Goal: Transaction & Acquisition: Purchase product/service

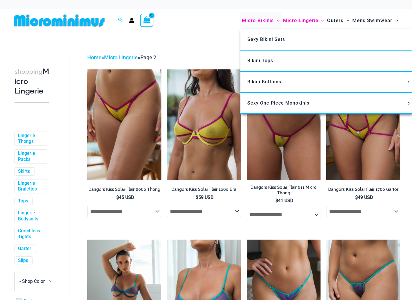
click at [260, 25] on span "Micro Bikinis" at bounding box center [258, 20] width 32 height 15
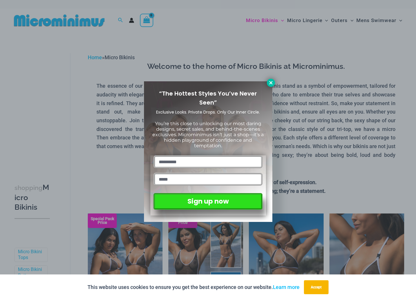
click at [269, 80] on icon at bounding box center [270, 82] width 5 height 5
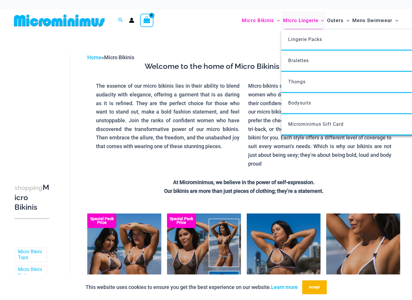
click at [303, 24] on span "Micro Lingerie" at bounding box center [300, 20] width 35 height 15
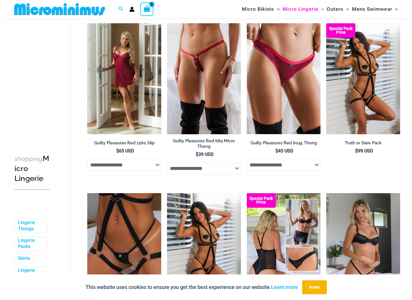
scroll to position [314, 0]
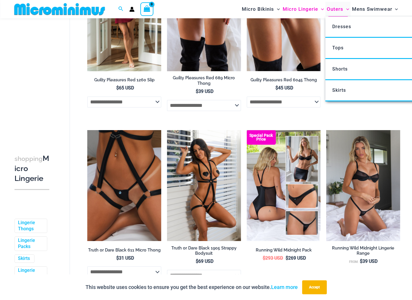
click at [335, 7] on span "Outers" at bounding box center [335, 9] width 17 height 15
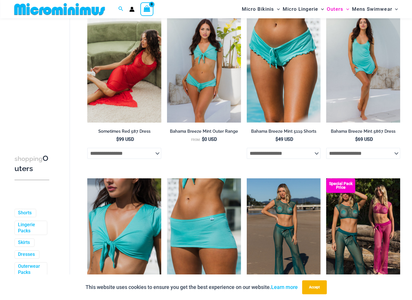
scroll to position [82, 0]
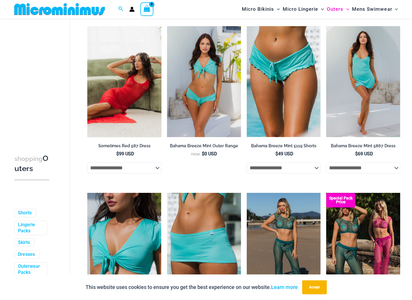
click at [146, 84] on img at bounding box center [124, 81] width 74 height 111
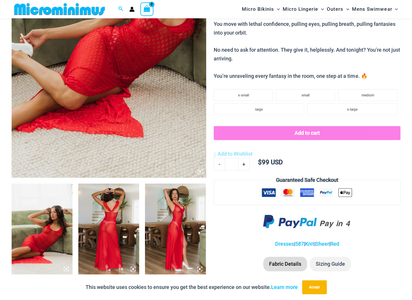
scroll to position [168, 0]
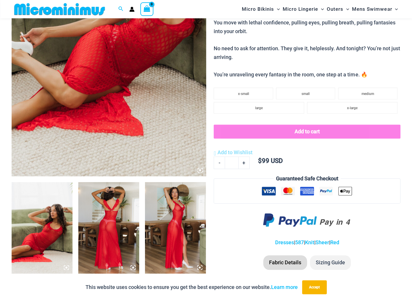
click at [62, 214] on img at bounding box center [42, 227] width 61 height 91
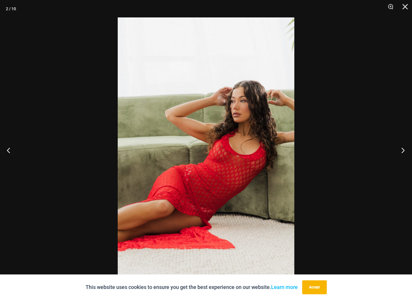
click at [401, 148] on button "Next" at bounding box center [401, 149] width 22 height 29
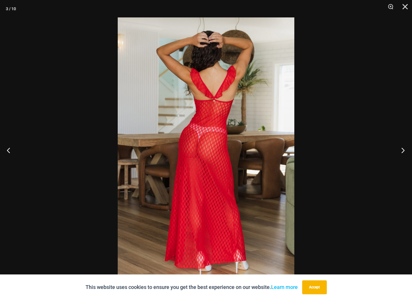
click at [401, 148] on button "Next" at bounding box center [401, 149] width 22 height 29
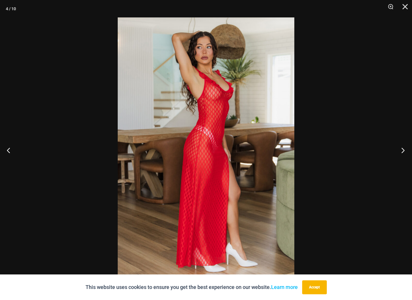
click at [401, 148] on button "Next" at bounding box center [401, 149] width 22 height 29
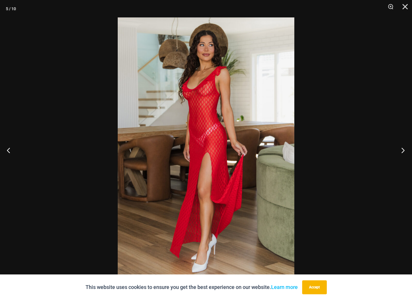
click at [401, 148] on button "Next" at bounding box center [401, 149] width 22 height 29
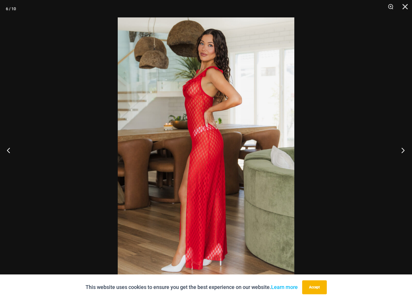
click at [401, 148] on button "Next" at bounding box center [401, 149] width 22 height 29
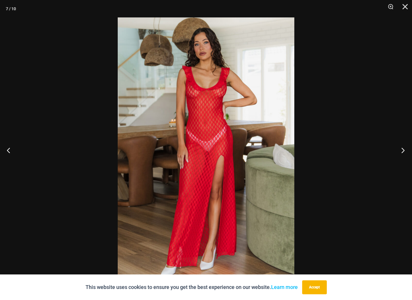
click at [401, 148] on button "Next" at bounding box center [401, 149] width 22 height 29
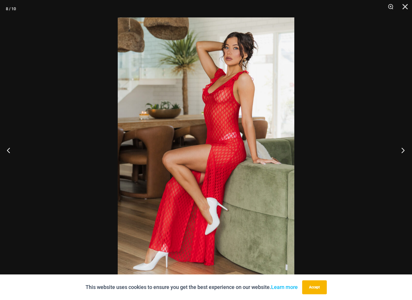
click at [401, 148] on button "Next" at bounding box center [401, 149] width 22 height 29
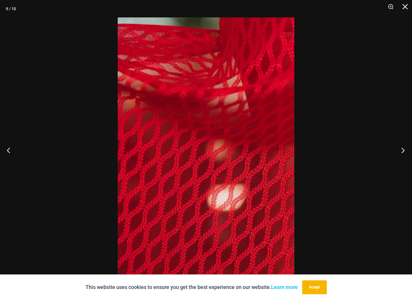
click at [401, 148] on button "Next" at bounding box center [401, 149] width 22 height 29
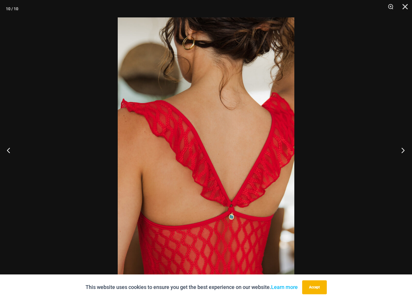
click at [401, 148] on button "Next" at bounding box center [401, 149] width 22 height 29
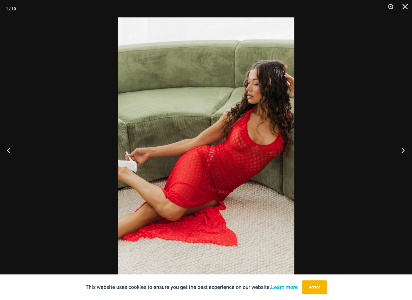
click at [401, 148] on button "Next" at bounding box center [401, 149] width 22 height 29
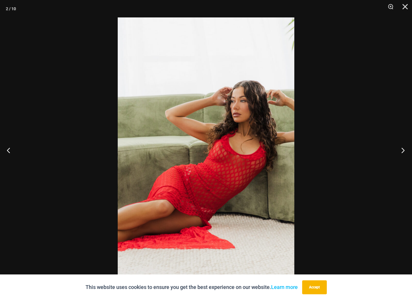
click at [401, 148] on button "Next" at bounding box center [401, 149] width 22 height 29
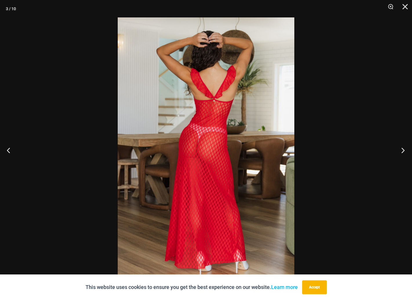
click at [401, 148] on button "Next" at bounding box center [401, 149] width 22 height 29
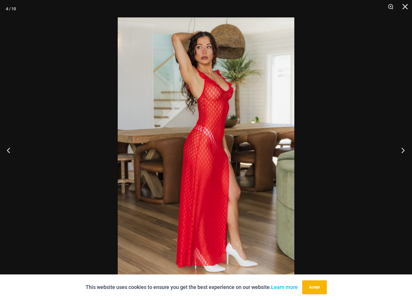
click at [401, 148] on button "Next" at bounding box center [401, 149] width 22 height 29
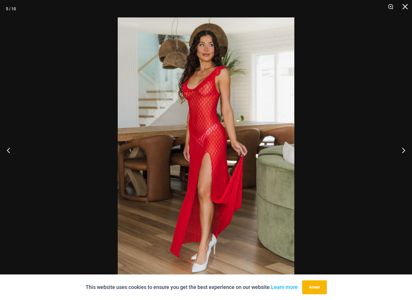
click at [377, 137] on div at bounding box center [206, 150] width 412 height 300
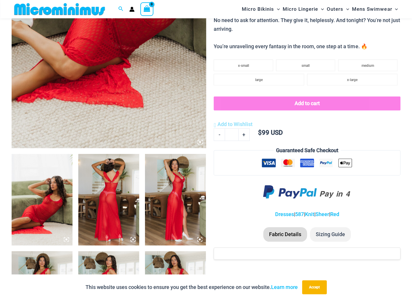
scroll to position [198, 0]
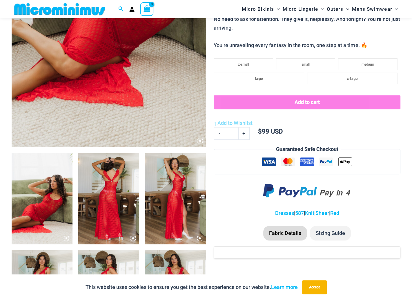
click at [41, 195] on img at bounding box center [42, 198] width 61 height 91
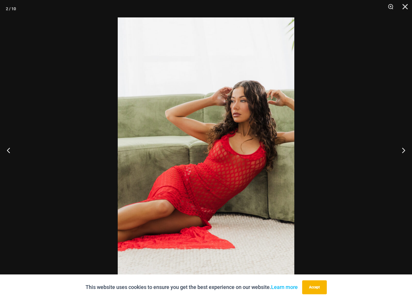
click at [365, 138] on div at bounding box center [206, 150] width 412 height 300
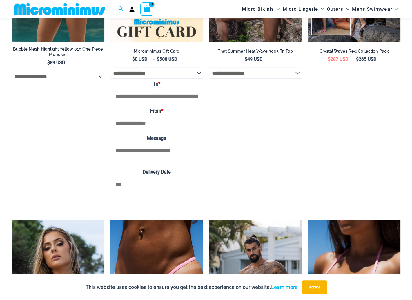
scroll to position [1328, 0]
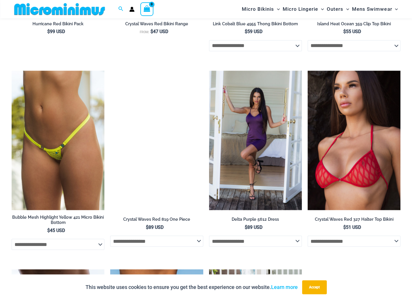
scroll to position [894, 0]
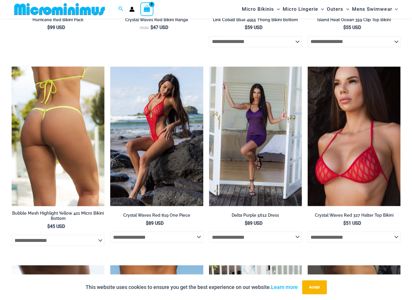
click at [74, 116] on img at bounding box center [58, 135] width 93 height 139
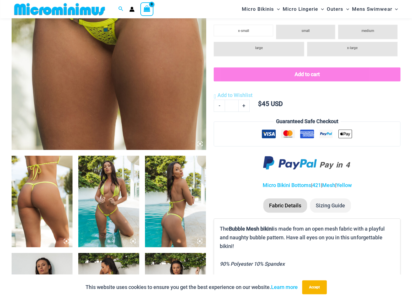
scroll to position [198, 0]
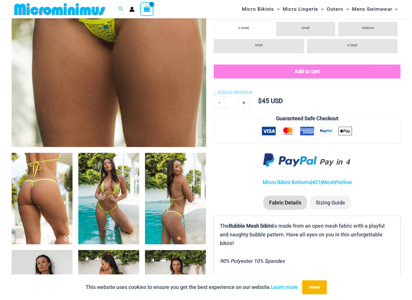
click at [104, 176] on img at bounding box center [108, 198] width 61 height 91
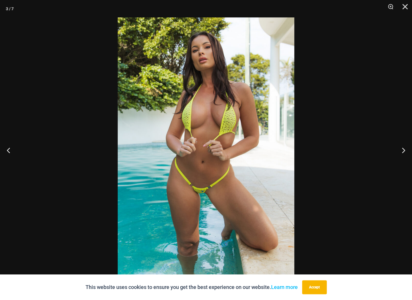
click at [297, 125] on div at bounding box center [206, 150] width 412 height 300
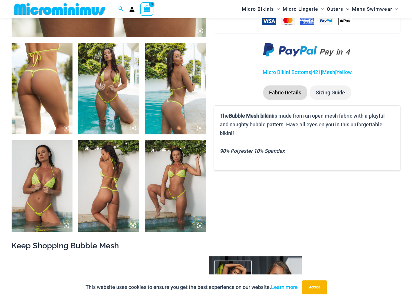
scroll to position [313, 0]
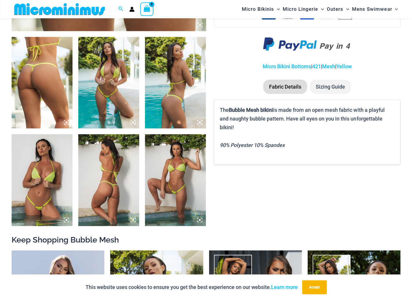
click at [183, 172] on img at bounding box center [175, 179] width 61 height 91
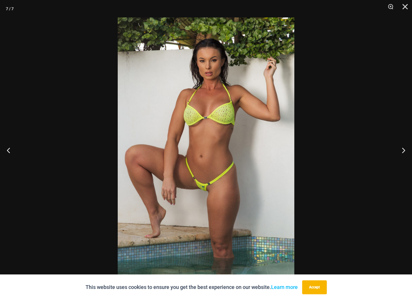
click at [342, 135] on div at bounding box center [206, 150] width 412 height 300
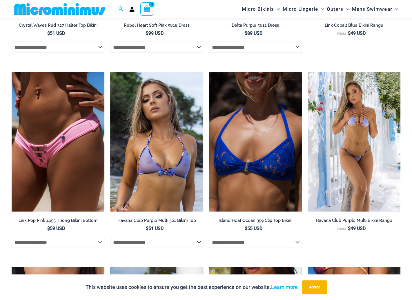
scroll to position [1067, 0]
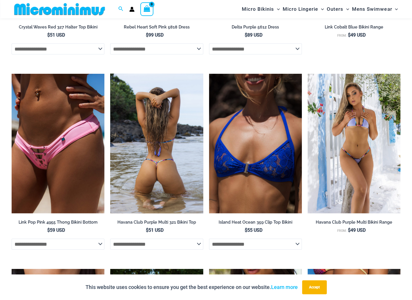
click at [176, 127] on img at bounding box center [156, 143] width 93 height 139
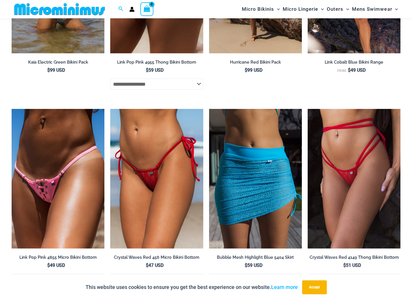
scroll to position [1242, 0]
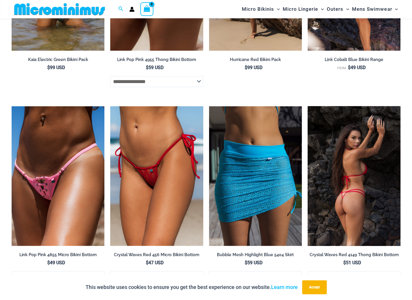
click at [365, 186] on img at bounding box center [354, 175] width 93 height 139
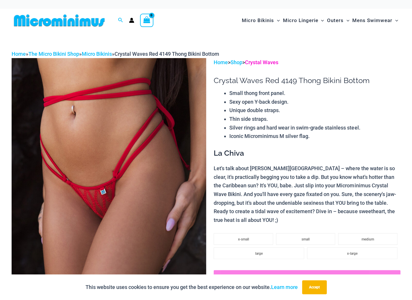
click at [268, 63] on link "Crystal Waves" at bounding box center [261, 62] width 33 height 6
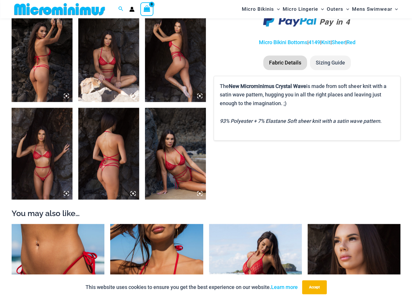
scroll to position [227, 0]
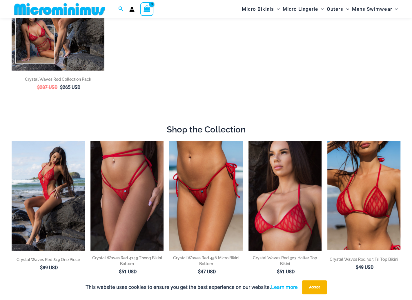
scroll to position [140, 0]
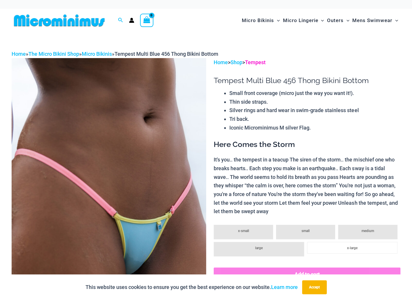
click at [261, 61] on link "Tempest" at bounding box center [255, 62] width 21 height 6
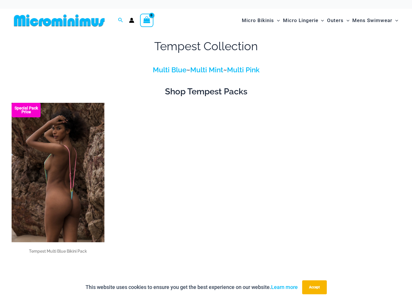
click at [81, 143] on img at bounding box center [58, 172] width 93 height 139
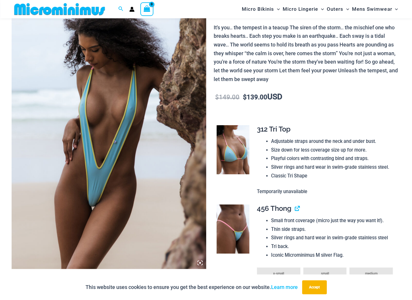
scroll to position [82, 0]
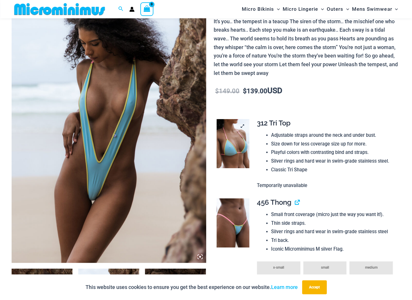
click at [243, 144] on img at bounding box center [233, 143] width 33 height 49
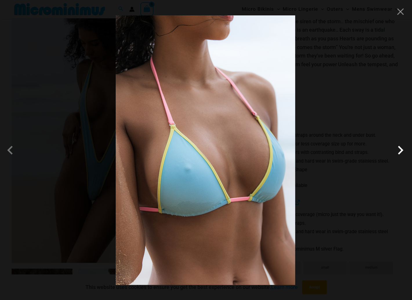
click at [404, 148] on span at bounding box center [400, 149] width 17 height 17
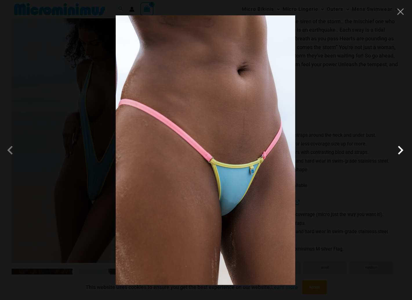
click at [404, 148] on span at bounding box center [400, 149] width 17 height 17
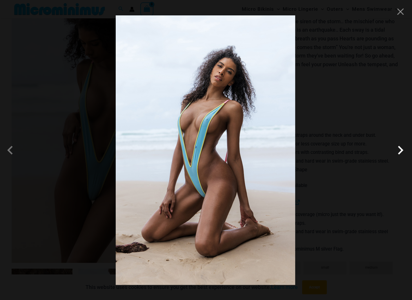
click at [404, 148] on span at bounding box center [400, 149] width 17 height 17
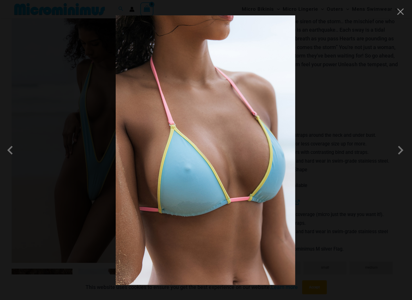
click at [380, 130] on div at bounding box center [206, 150] width 412 height 300
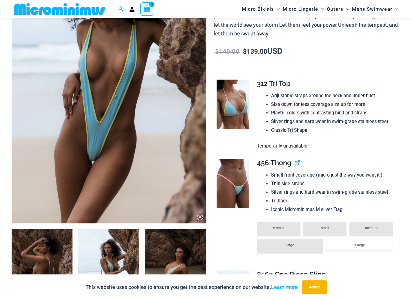
scroll to position [227, 0]
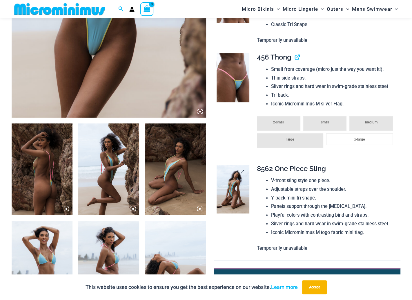
click at [232, 182] on img at bounding box center [233, 188] width 33 height 49
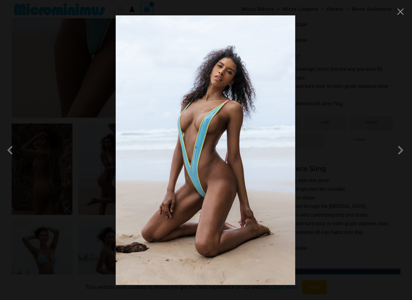
click at [332, 110] on div at bounding box center [206, 150] width 412 height 300
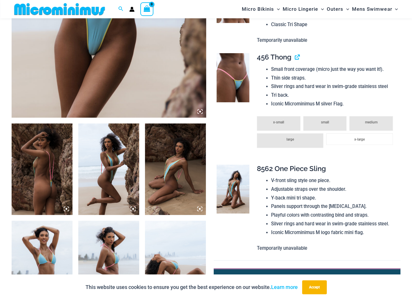
click at [34, 159] on img at bounding box center [42, 168] width 61 height 91
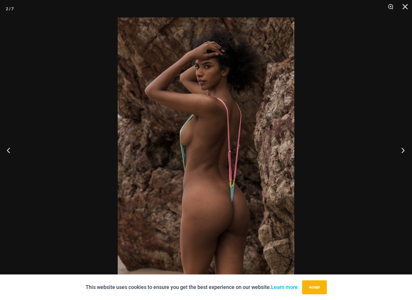
click at [399, 153] on button "Next" at bounding box center [401, 149] width 22 height 29
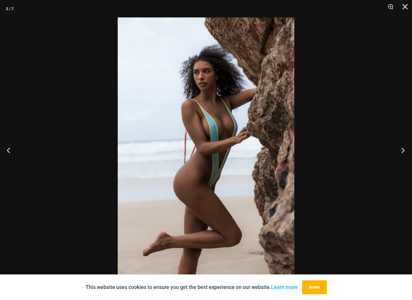
click at [399, 153] on button "Next" at bounding box center [401, 149] width 22 height 29
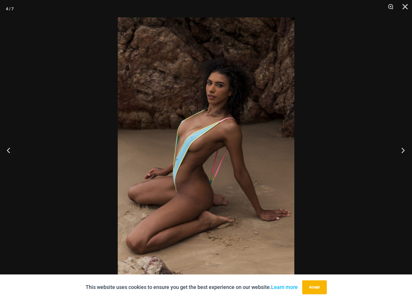
click at [399, 153] on button "Next" at bounding box center [401, 149] width 22 height 29
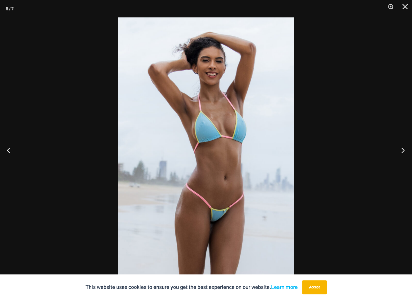
click at [399, 153] on button "Next" at bounding box center [401, 149] width 22 height 29
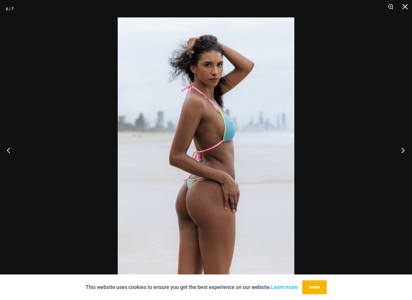
click at [399, 153] on button "Next" at bounding box center [401, 149] width 22 height 29
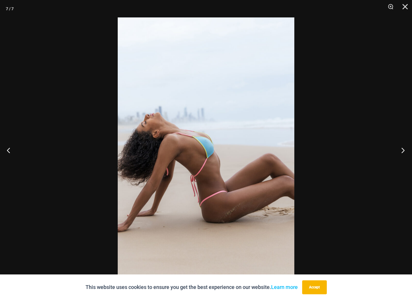
click at [399, 153] on button "Next" at bounding box center [401, 149] width 22 height 29
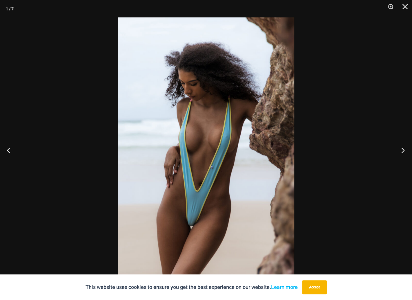
click at [400, 151] on button "Next" at bounding box center [401, 149] width 22 height 29
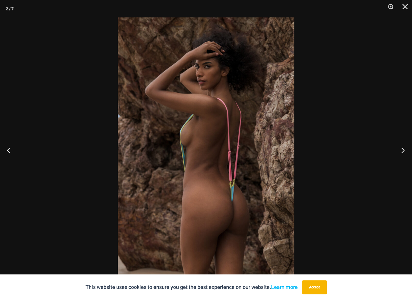
click at [400, 151] on button "Next" at bounding box center [401, 149] width 22 height 29
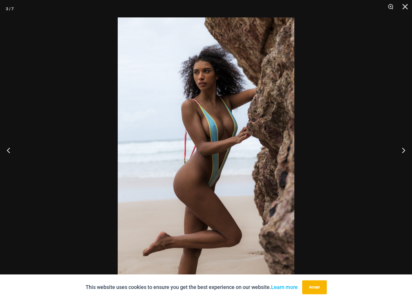
click at [369, 98] on div at bounding box center [206, 150] width 412 height 300
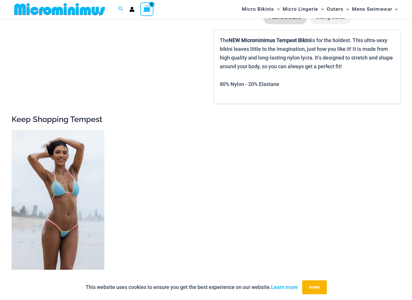
scroll to position [662, 0]
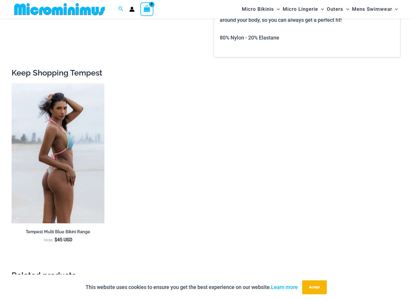
click at [66, 158] on img at bounding box center [58, 152] width 93 height 139
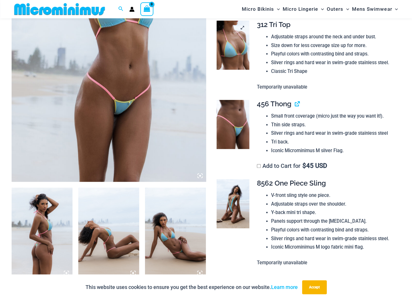
scroll to position [199, 0]
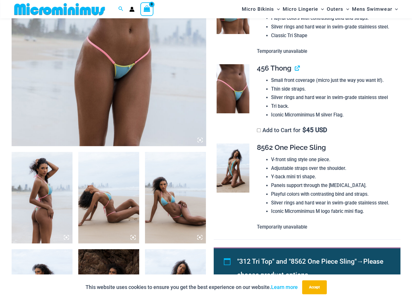
click at [50, 211] on img at bounding box center [42, 197] width 61 height 91
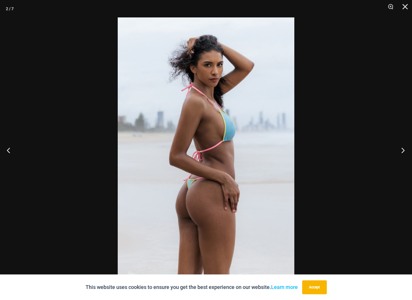
click at [401, 152] on button "Next" at bounding box center [401, 149] width 22 height 29
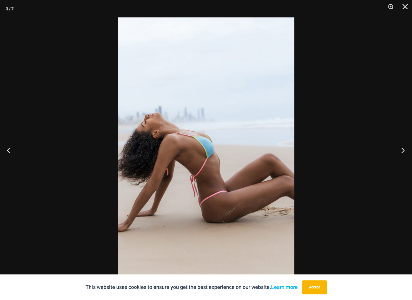
click at [401, 152] on button "Next" at bounding box center [401, 149] width 22 height 29
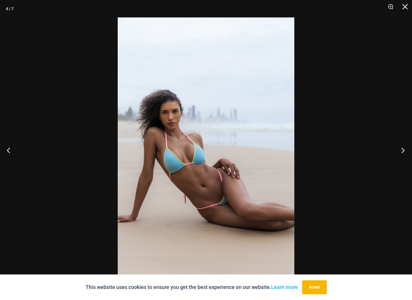
click at [401, 152] on button "Next" at bounding box center [401, 149] width 22 height 29
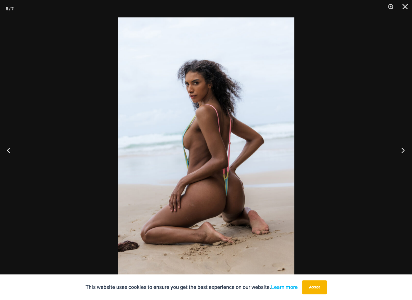
click at [401, 152] on button "Next" at bounding box center [401, 149] width 22 height 29
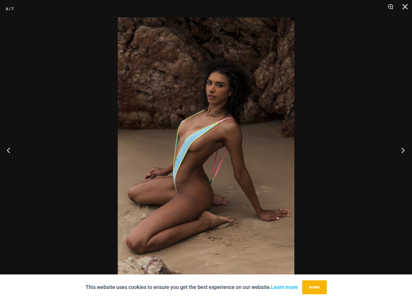
click at [401, 152] on button "Next" at bounding box center [401, 149] width 22 height 29
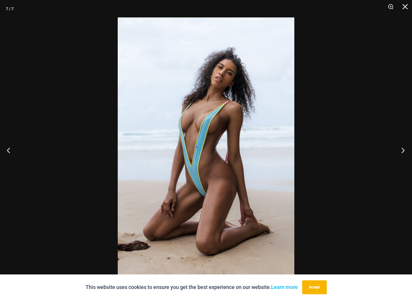
click at [401, 152] on button "Next" at bounding box center [401, 149] width 22 height 29
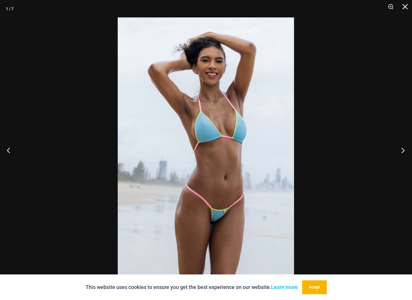
click at [401, 152] on button "Next" at bounding box center [401, 149] width 22 height 29
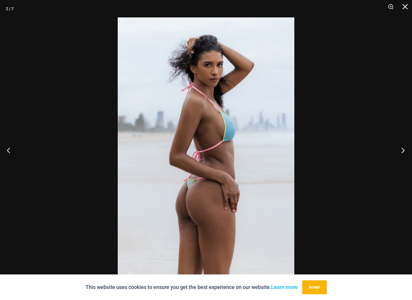
click at [400, 151] on button "Next" at bounding box center [401, 149] width 22 height 29
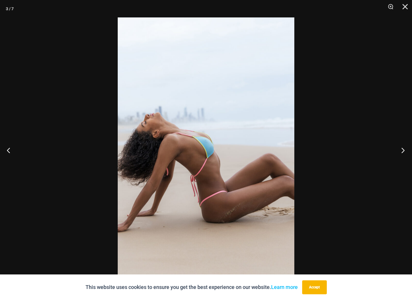
click at [400, 151] on button "Next" at bounding box center [401, 149] width 22 height 29
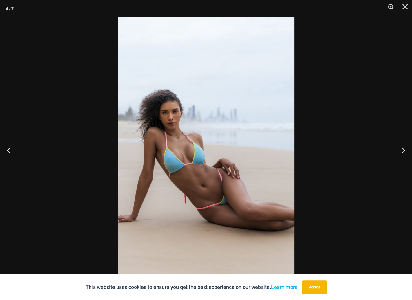
click at [367, 117] on div at bounding box center [206, 150] width 412 height 300
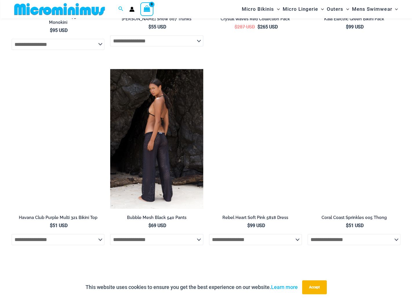
scroll to position [1648, 0]
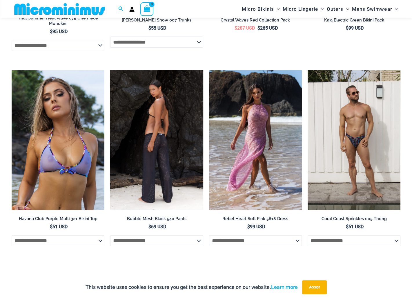
click at [164, 123] on img at bounding box center [156, 139] width 93 height 139
click at [182, 122] on img at bounding box center [156, 139] width 93 height 139
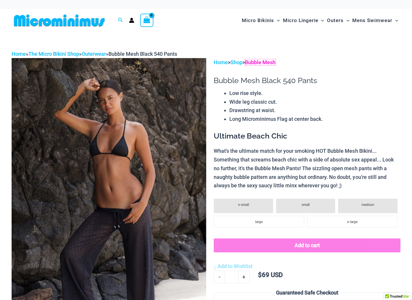
click at [266, 61] on link "Bubble Mesh" at bounding box center [260, 62] width 30 height 6
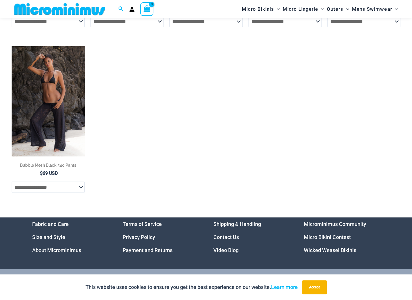
scroll to position [951, 0]
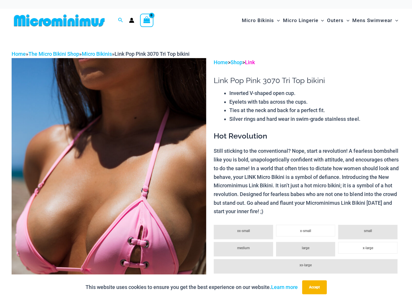
click at [253, 63] on link "Link" at bounding box center [250, 62] width 10 height 6
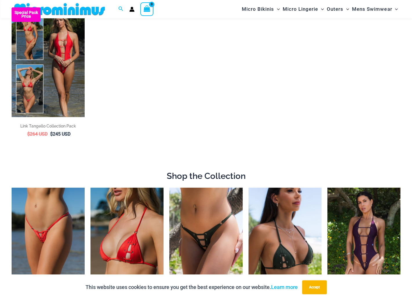
scroll to position [111, 0]
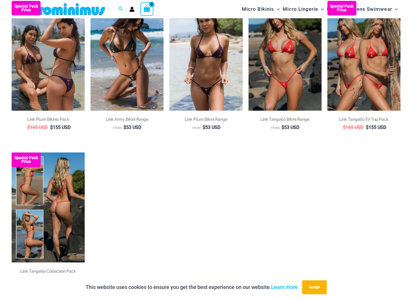
click at [63, 184] on img at bounding box center [48, 207] width 73 height 110
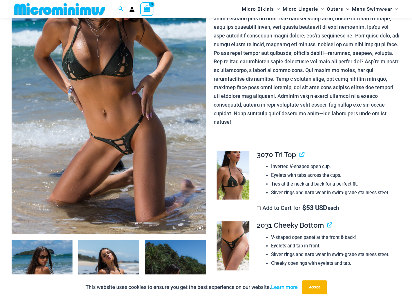
scroll to position [169, 0]
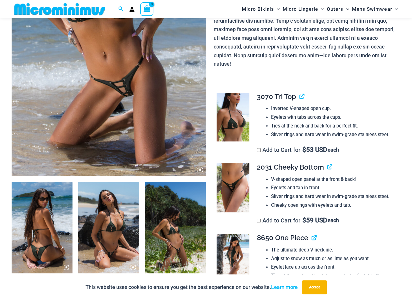
click at [241, 174] on img at bounding box center [233, 187] width 33 height 49
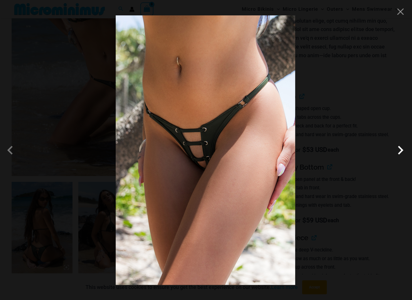
click at [399, 149] on span at bounding box center [400, 149] width 17 height 17
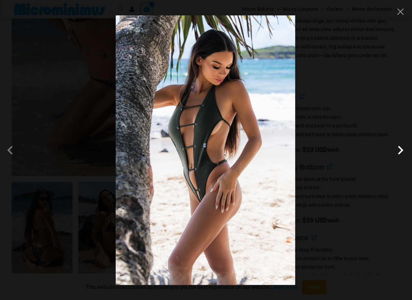
click at [399, 151] on span at bounding box center [400, 149] width 17 height 17
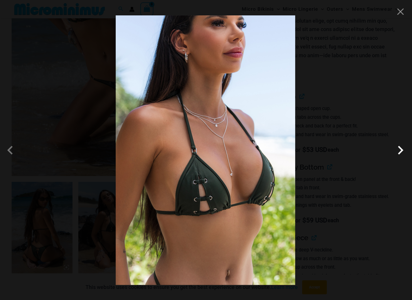
click at [395, 154] on span at bounding box center [400, 149] width 17 height 17
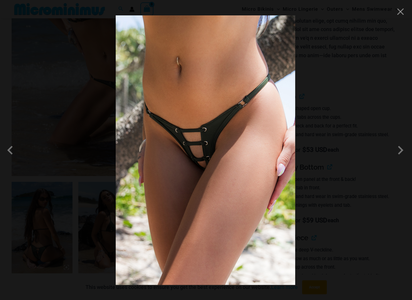
click at [360, 197] on div at bounding box center [206, 150] width 412 height 300
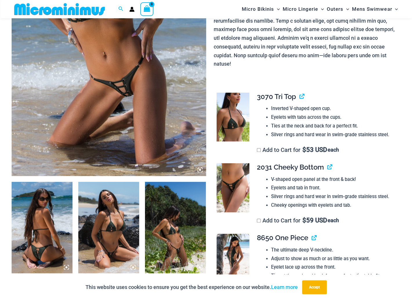
click at [126, 115] on img at bounding box center [109, 30] width 195 height 292
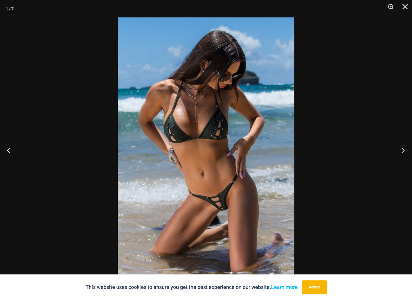
click at [401, 153] on button "Next" at bounding box center [401, 149] width 22 height 29
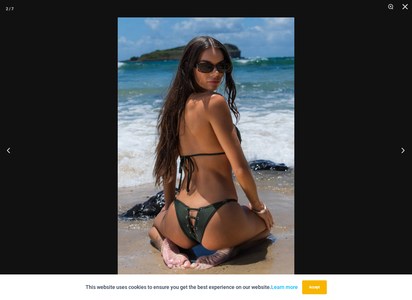
click at [401, 153] on button "Next" at bounding box center [401, 149] width 22 height 29
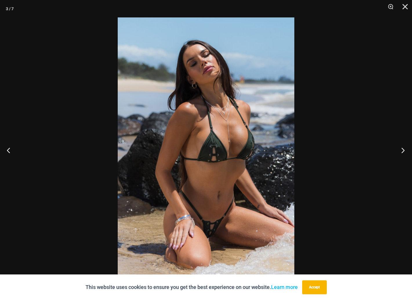
click at [403, 150] on button "Next" at bounding box center [401, 149] width 22 height 29
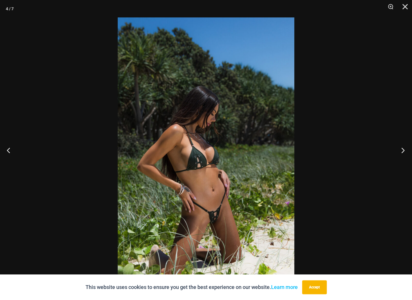
click at [403, 150] on button "Next" at bounding box center [401, 149] width 22 height 29
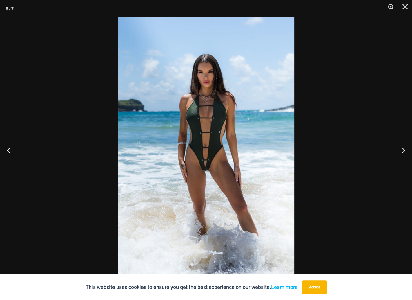
click at [351, 148] on div at bounding box center [206, 150] width 412 height 300
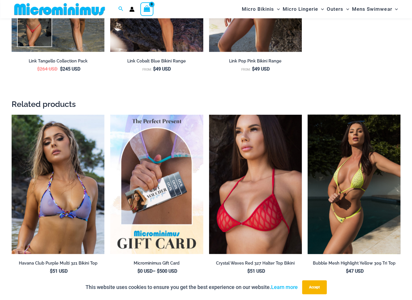
scroll to position [1097, 0]
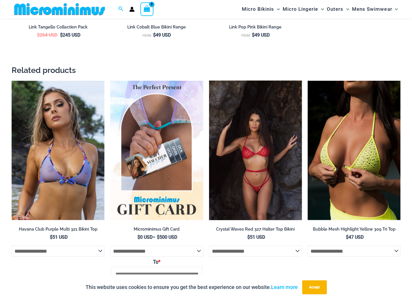
click at [260, 136] on img at bounding box center [255, 150] width 93 height 139
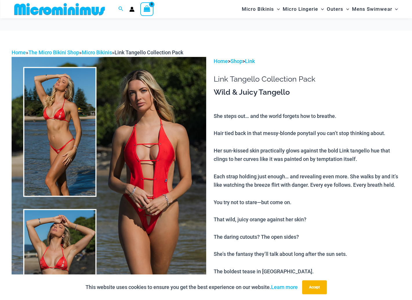
scroll to position [111, 0]
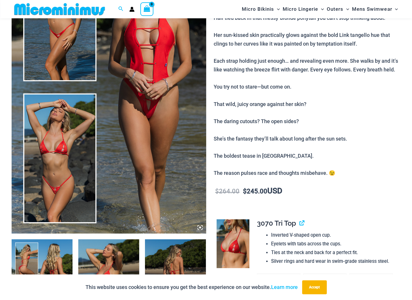
click at [231, 243] on img at bounding box center [233, 243] width 33 height 49
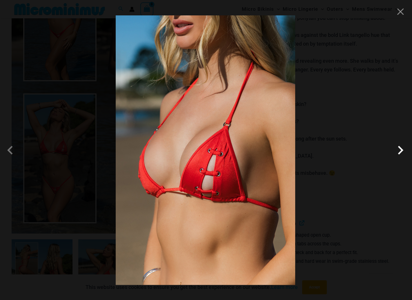
click at [399, 147] on span at bounding box center [400, 149] width 17 height 17
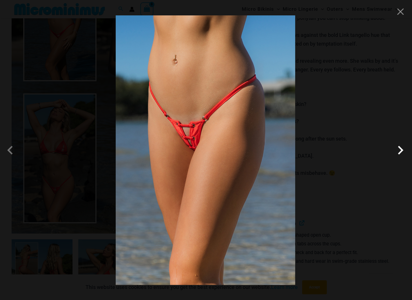
click at [400, 149] on span at bounding box center [400, 149] width 17 height 17
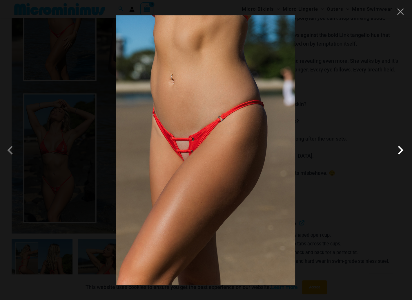
click at [400, 149] on span at bounding box center [400, 149] width 17 height 17
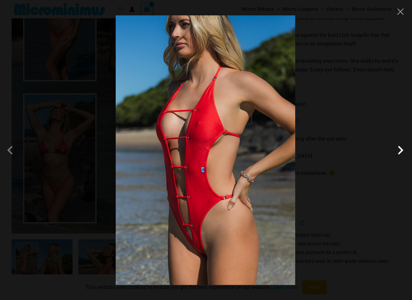
click at [404, 150] on span at bounding box center [400, 149] width 17 height 17
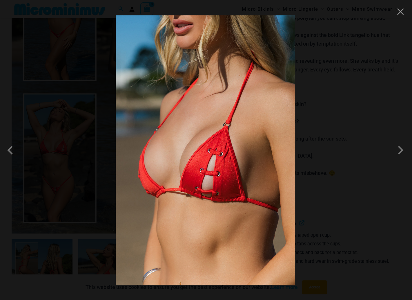
click at [345, 133] on div at bounding box center [206, 150] width 412 height 300
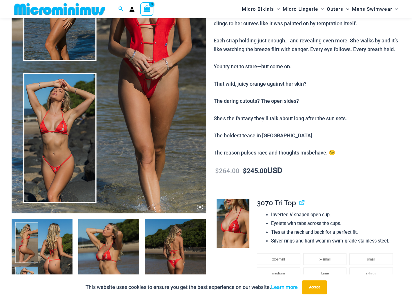
scroll to position [169, 0]
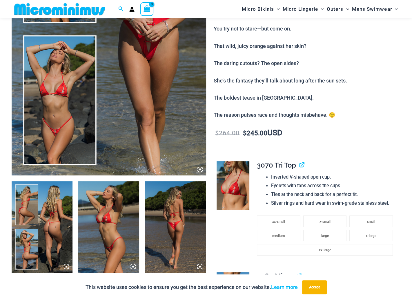
click at [18, 214] on img at bounding box center [42, 226] width 61 height 91
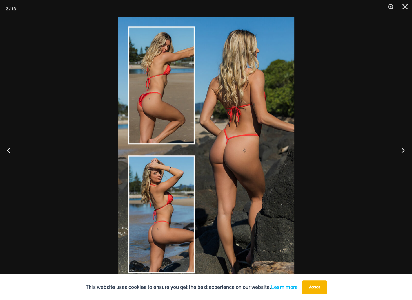
click at [402, 150] on button "Next" at bounding box center [401, 149] width 22 height 29
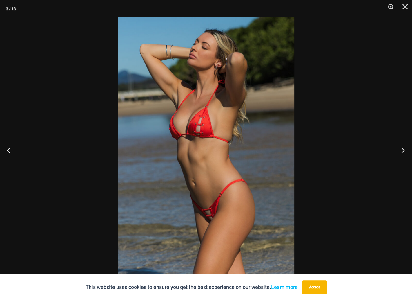
click at [402, 150] on button "Next" at bounding box center [401, 149] width 22 height 29
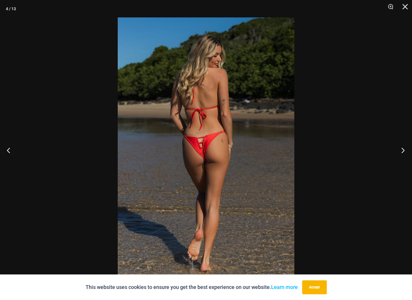
click at [402, 150] on button "Next" at bounding box center [401, 149] width 22 height 29
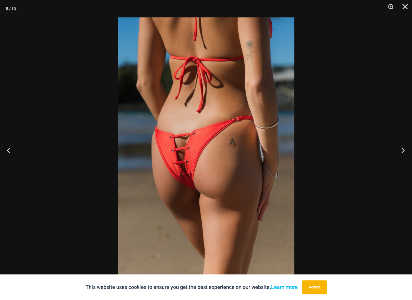
click at [402, 150] on button "Next" at bounding box center [401, 149] width 22 height 29
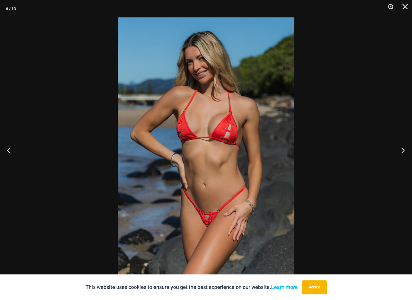
click at [405, 147] on button "Next" at bounding box center [401, 149] width 22 height 29
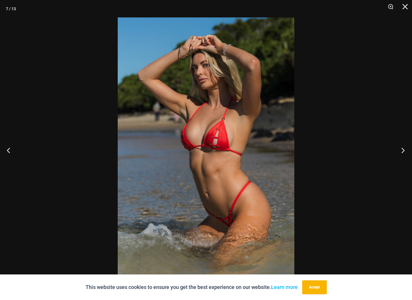
click at [405, 147] on button "Next" at bounding box center [401, 149] width 22 height 29
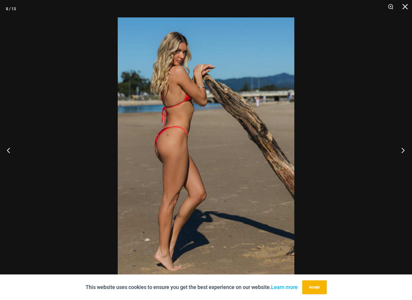
click at [405, 147] on button "Next" at bounding box center [401, 149] width 22 height 29
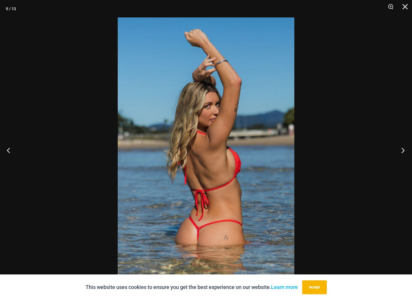
click at [405, 147] on button "Next" at bounding box center [401, 149] width 22 height 29
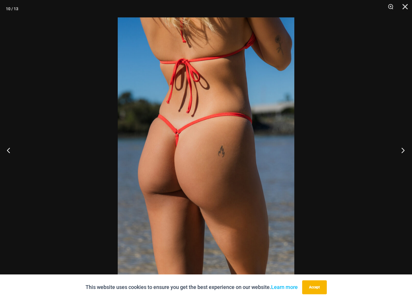
click at [405, 147] on button "Next" at bounding box center [401, 149] width 22 height 29
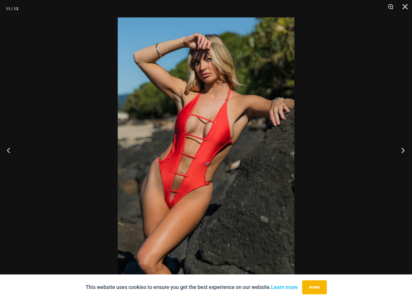
click at [405, 147] on button "Next" at bounding box center [401, 149] width 22 height 29
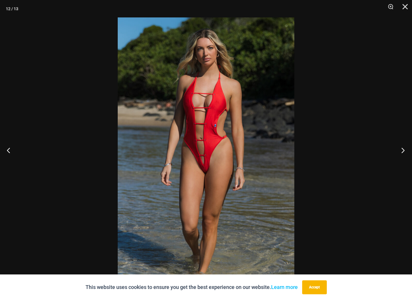
click at [405, 147] on button "Next" at bounding box center [401, 149] width 22 height 29
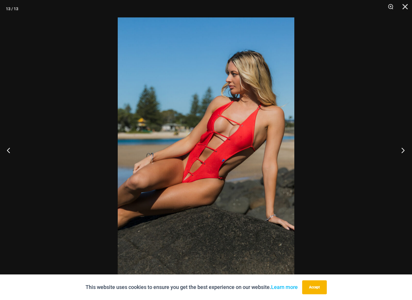
click at [405, 147] on button "Next" at bounding box center [401, 149] width 22 height 29
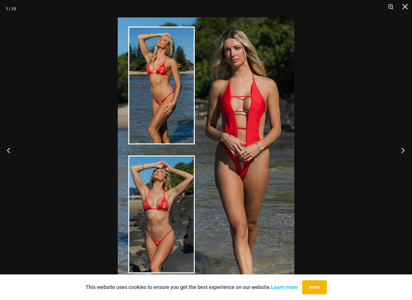
click at [403, 148] on button "Next" at bounding box center [401, 149] width 22 height 29
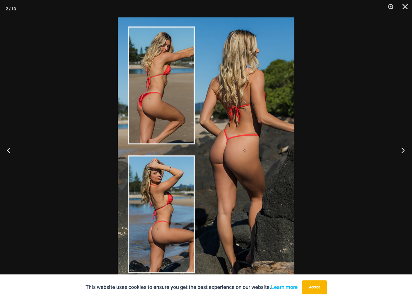
click at [403, 148] on button "Next" at bounding box center [401, 149] width 22 height 29
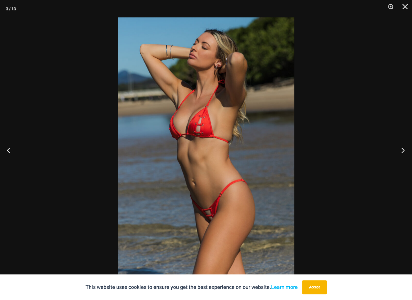
click at [403, 148] on button "Next" at bounding box center [401, 149] width 22 height 29
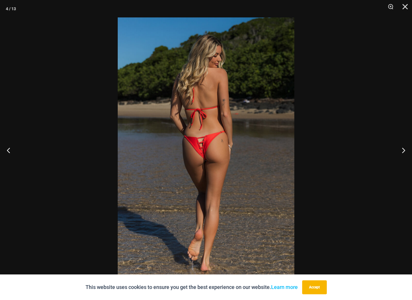
click at [349, 124] on div at bounding box center [206, 150] width 412 height 300
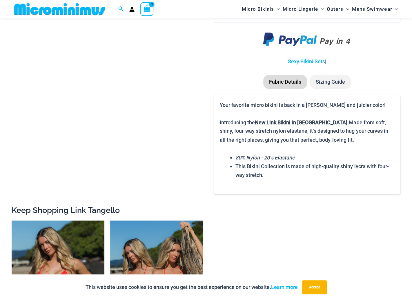
scroll to position [1010, 0]
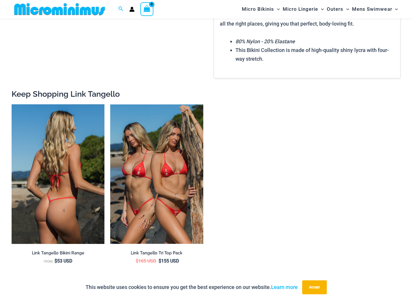
click at [70, 161] on img at bounding box center [58, 173] width 93 height 139
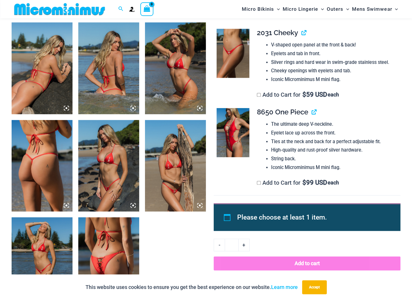
scroll to position [431, 0]
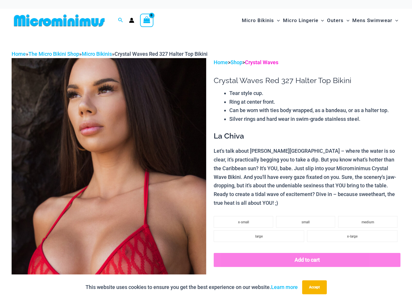
click at [274, 60] on link "Crystal Waves" at bounding box center [261, 62] width 33 height 6
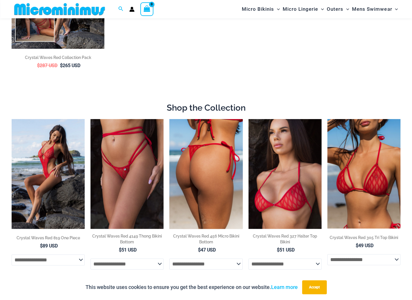
scroll to position [169, 0]
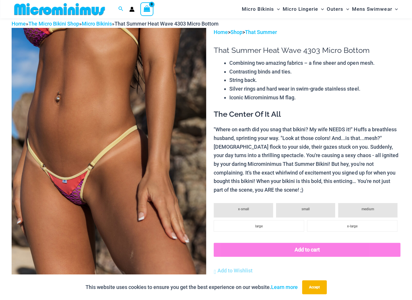
scroll to position [24, 0]
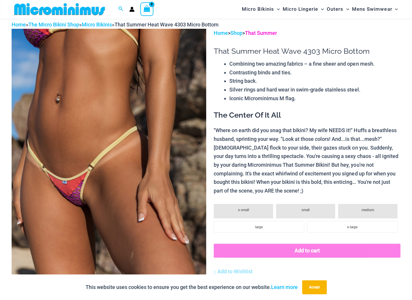
click at [275, 35] on link "That Summer" at bounding box center [261, 33] width 32 height 6
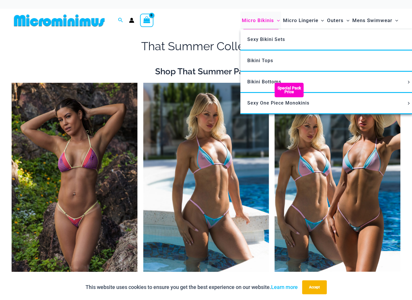
click at [251, 19] on span "Micro Bikinis" at bounding box center [258, 20] width 32 height 15
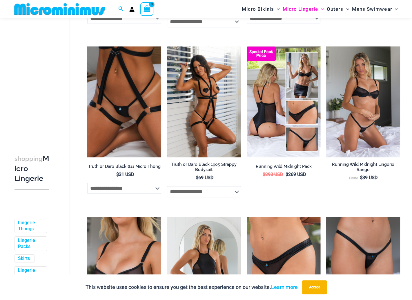
scroll to position [430, 0]
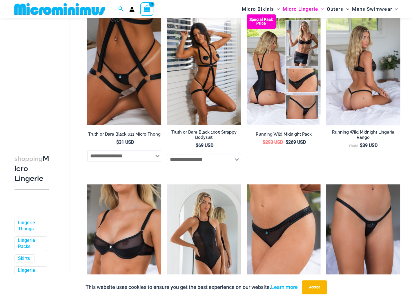
drag, startPoint x: 284, startPoint y: 63, endPoint x: 369, endPoint y: 28, distance: 91.5
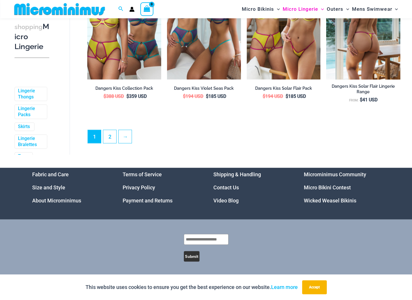
scroll to position [1322, 0]
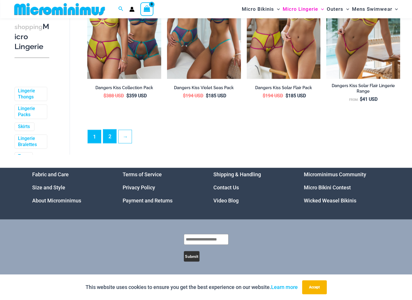
click at [107, 140] on link "2" at bounding box center [109, 136] width 13 height 14
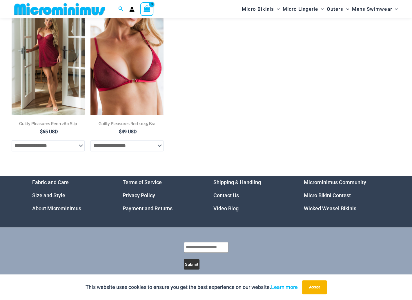
scroll to position [457, 0]
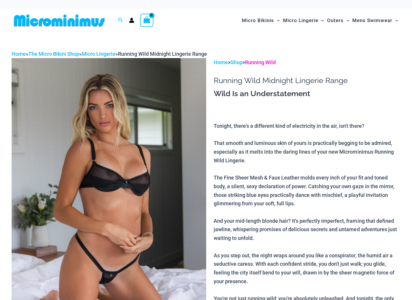
click at [276, 65] on link "Running Wild" at bounding box center [260, 62] width 31 height 6
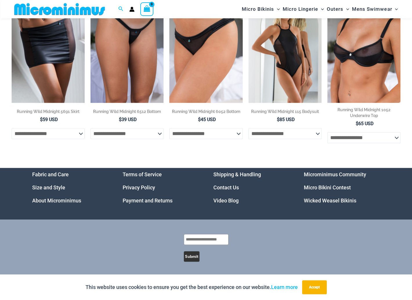
scroll to position [443, 0]
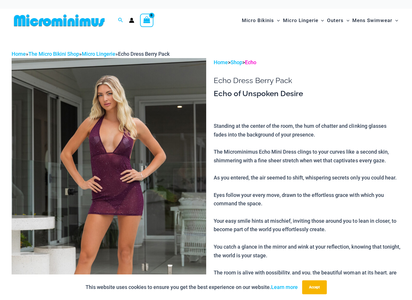
click at [256, 62] on link "Echo" at bounding box center [250, 62] width 11 height 6
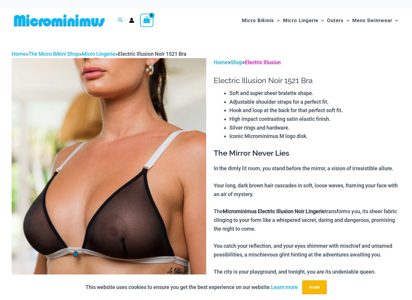
click at [276, 64] on link "Electric Illusion" at bounding box center [263, 62] width 36 height 6
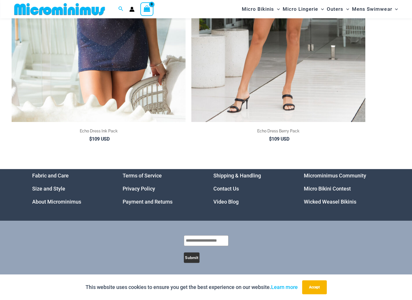
scroll to position [218, 0]
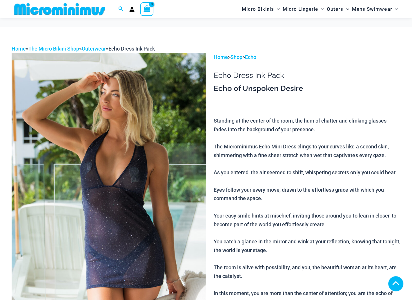
scroll to position [232, 0]
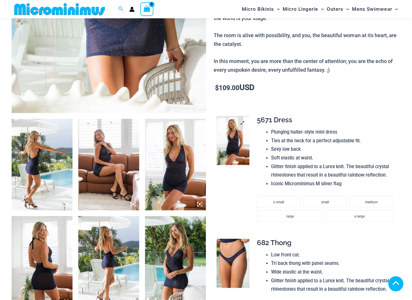
click at [231, 136] on img at bounding box center [233, 140] width 33 height 49
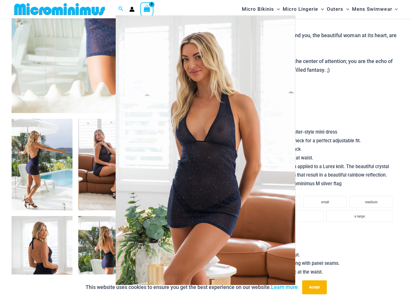
click at [309, 106] on div at bounding box center [206, 150] width 412 height 300
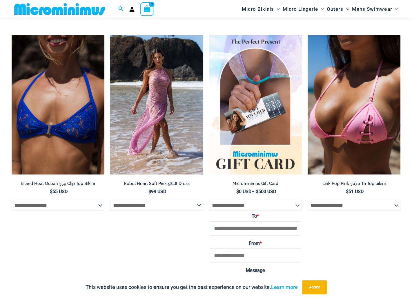
scroll to position [1450, 0]
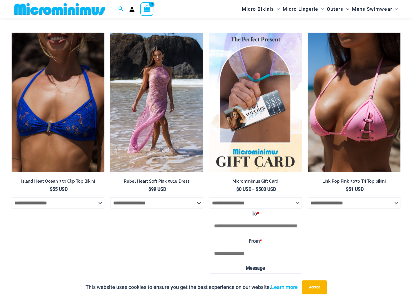
click at [278, 106] on img at bounding box center [255, 102] width 93 height 139
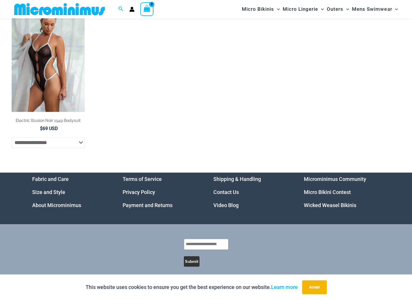
scroll to position [510, 0]
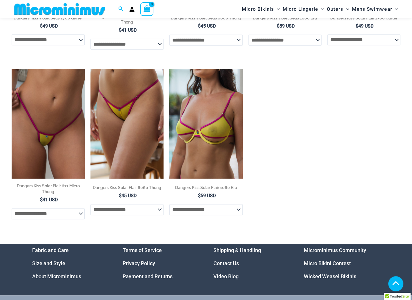
scroll to position [430, 0]
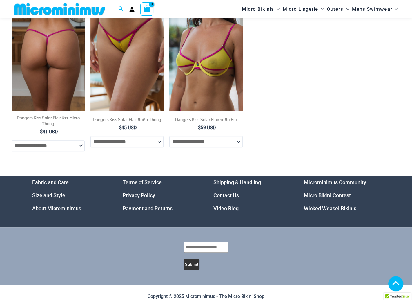
click at [34, 39] on img at bounding box center [48, 56] width 73 height 110
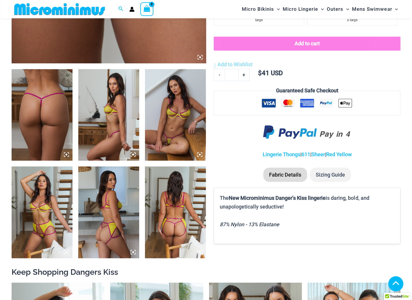
scroll to position [288, 0]
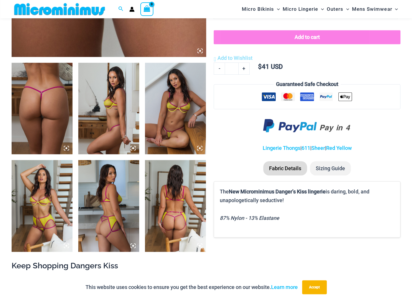
click at [186, 97] on img at bounding box center [175, 108] width 61 height 91
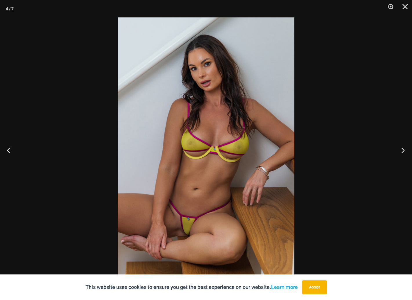
click at [396, 148] on button "Next" at bounding box center [401, 149] width 22 height 29
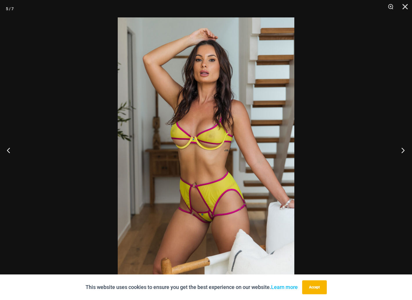
click at [396, 148] on button "Next" at bounding box center [401, 149] width 22 height 29
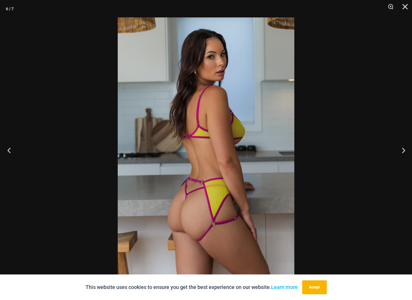
click at [12, 154] on button "Previous" at bounding box center [11, 149] width 22 height 29
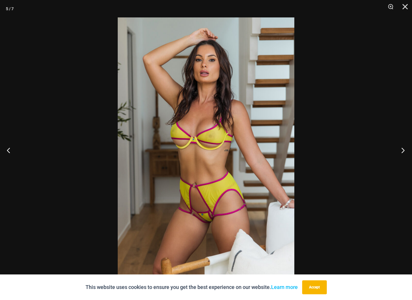
click at [402, 150] on button "Next" at bounding box center [401, 149] width 22 height 29
